Goal: Find specific page/section: Find specific page/section

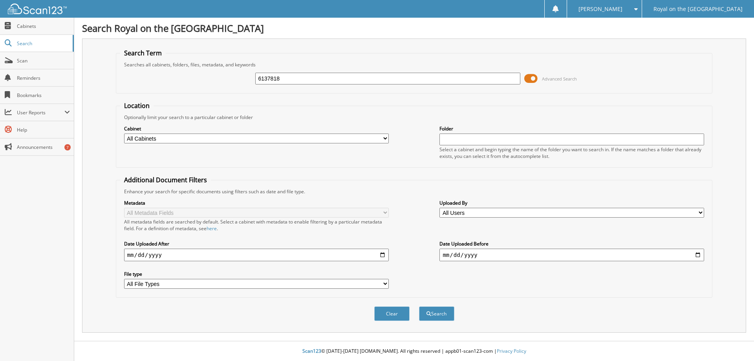
type input "6137818"
click at [419, 306] on button "Search" at bounding box center [436, 313] width 35 height 15
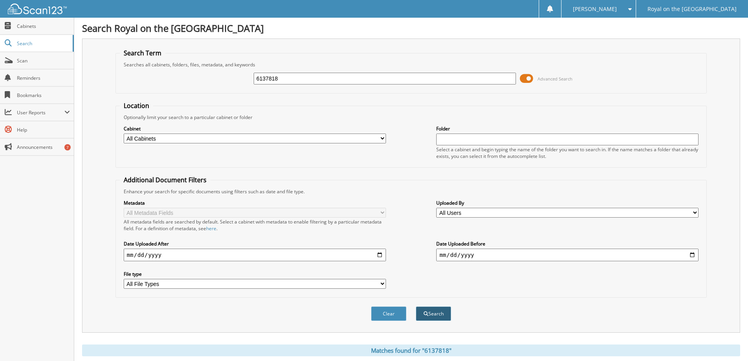
click at [447, 315] on button "Search" at bounding box center [433, 313] width 35 height 15
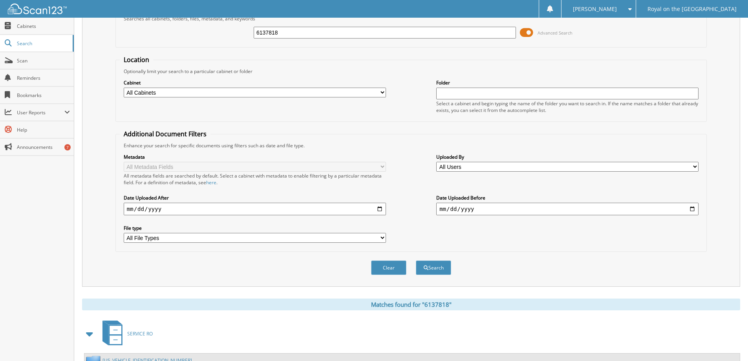
scroll to position [122, 0]
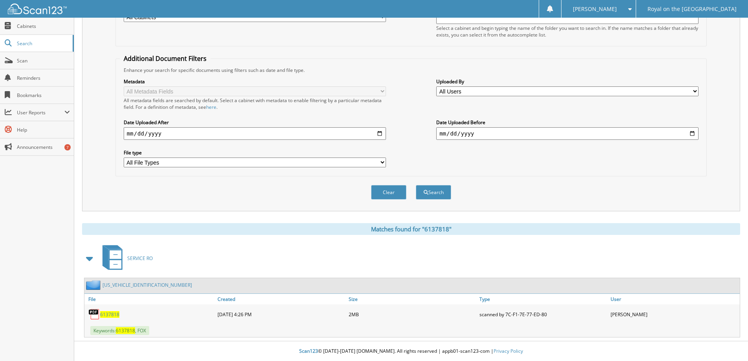
click at [109, 315] on span "6137818" at bounding box center [109, 314] width 19 height 7
